Goal: Information Seeking & Learning: Learn about a topic

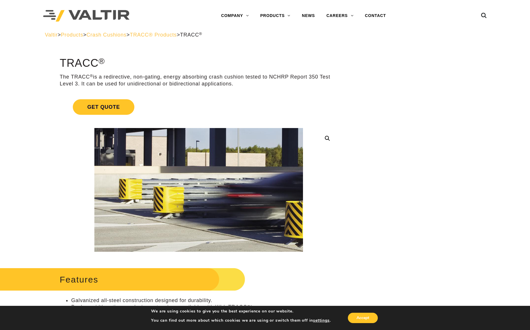
click at [169, 36] on span "TRACC® Products" at bounding box center [153, 35] width 47 height 6
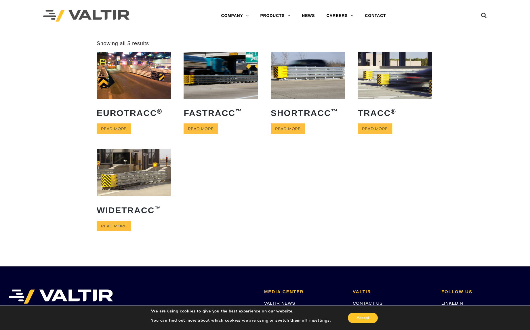
click at [124, 183] on img at bounding box center [134, 172] width 74 height 46
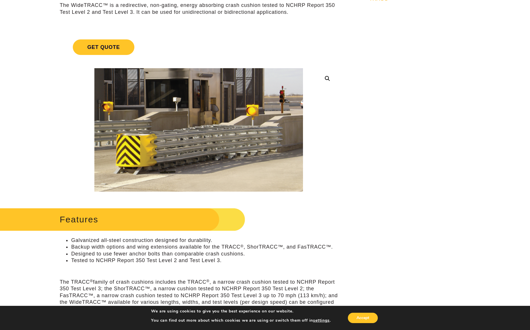
scroll to position [58, 0]
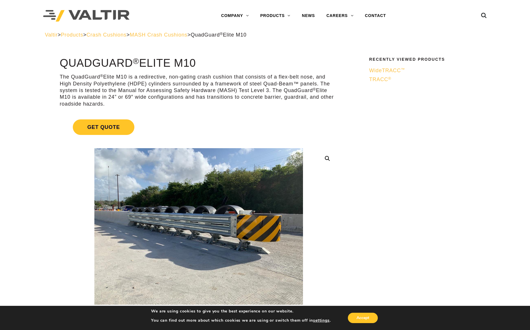
click at [172, 37] on span "MASH Crash Cushions" at bounding box center [159, 35] width 58 height 6
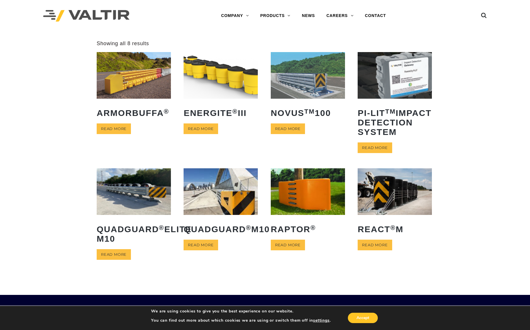
click at [322, 93] on img at bounding box center [308, 75] width 74 height 46
